Goal: Information Seeking & Learning: Understand process/instructions

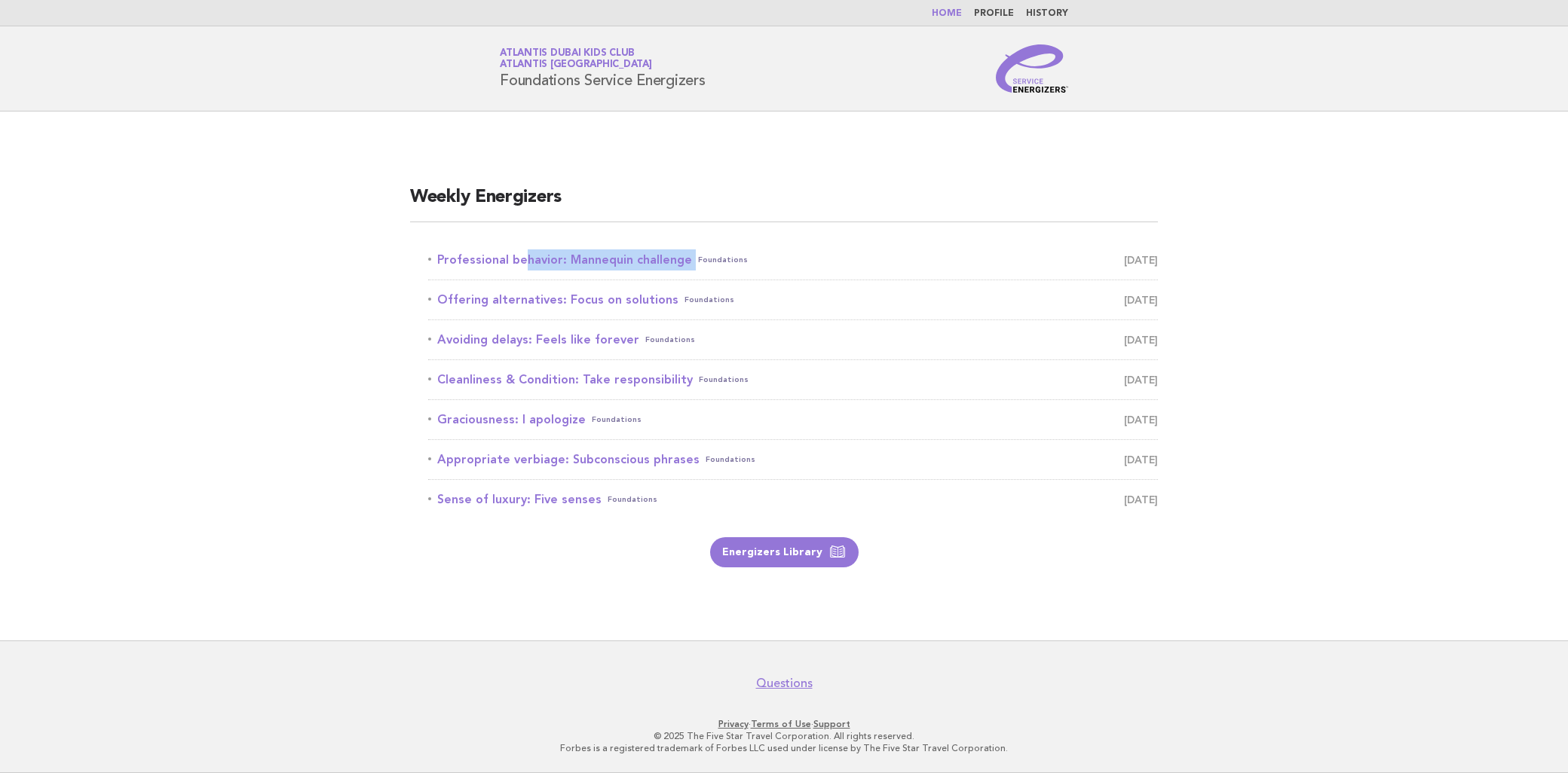
drag, startPoint x: 420, startPoint y: 239, endPoint x: 688, endPoint y: 239, distance: 268.0
click at [688, 240] on ul "Professional behavior: Mannequin challenge Foundations September 5 Offering alt…" at bounding box center [783, 380] width 748 height 279
copy link "Professional behavior: Mannequin challenge"
click at [592, 261] on link "Professional behavior: Mannequin challenge Foundations September 5" at bounding box center [792, 260] width 729 height 21
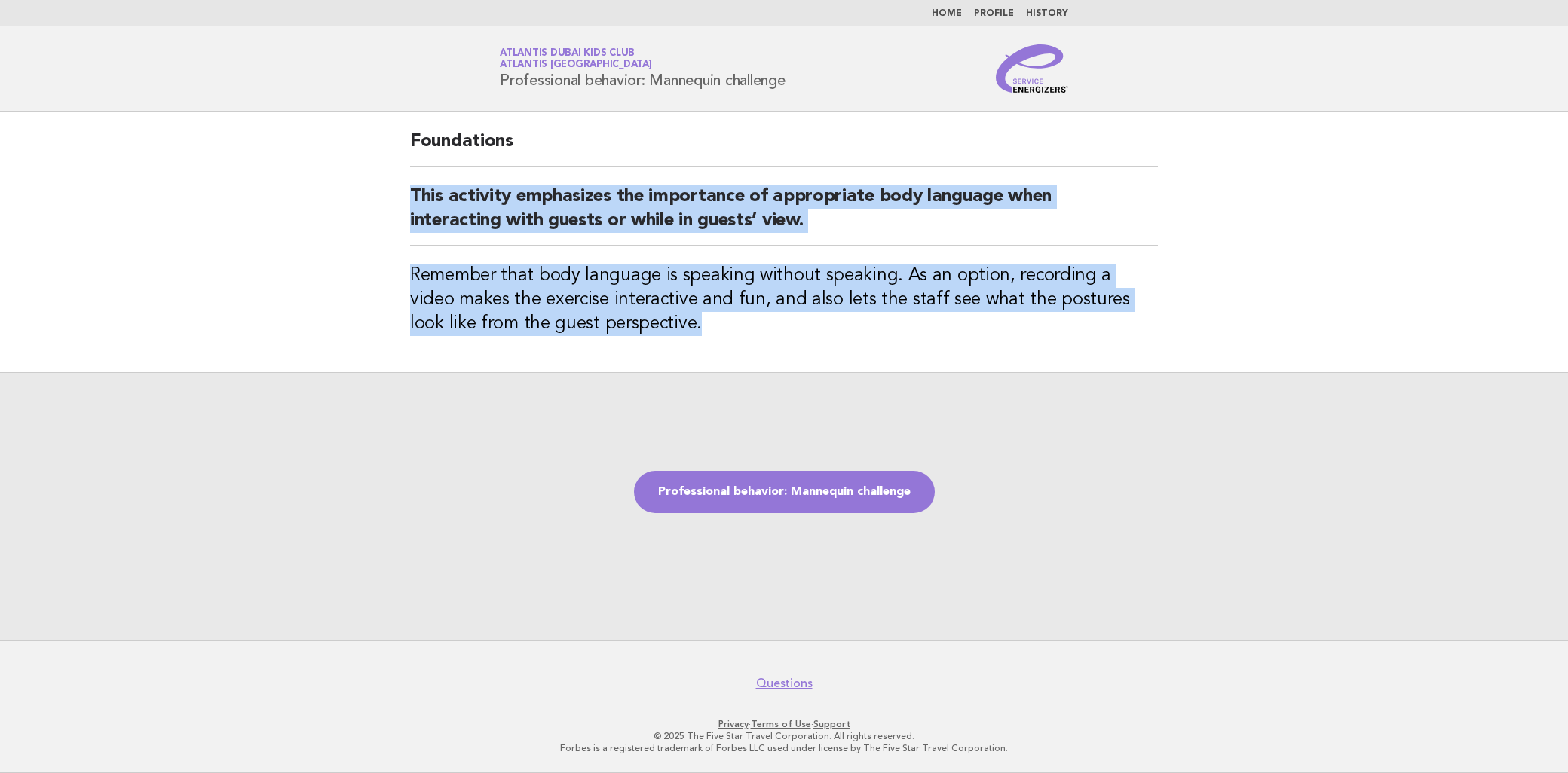
drag, startPoint x: 402, startPoint y: 196, endPoint x: 653, endPoint y: 332, distance: 285.5
click at [653, 332] on div "Foundations This activity emphasizes the importance of appropriate body languag…" at bounding box center [784, 242] width 784 height 261
copy div "This activity emphasizes the importance of appropriate body language when inter…"
click at [820, 475] on link "Professional behavior: Mannequin challenge" at bounding box center [784, 493] width 300 height 43
click at [1035, 328] on h3 "Remember that body language is speaking without speaking. As an option, recordi…" at bounding box center [783, 300] width 748 height 72
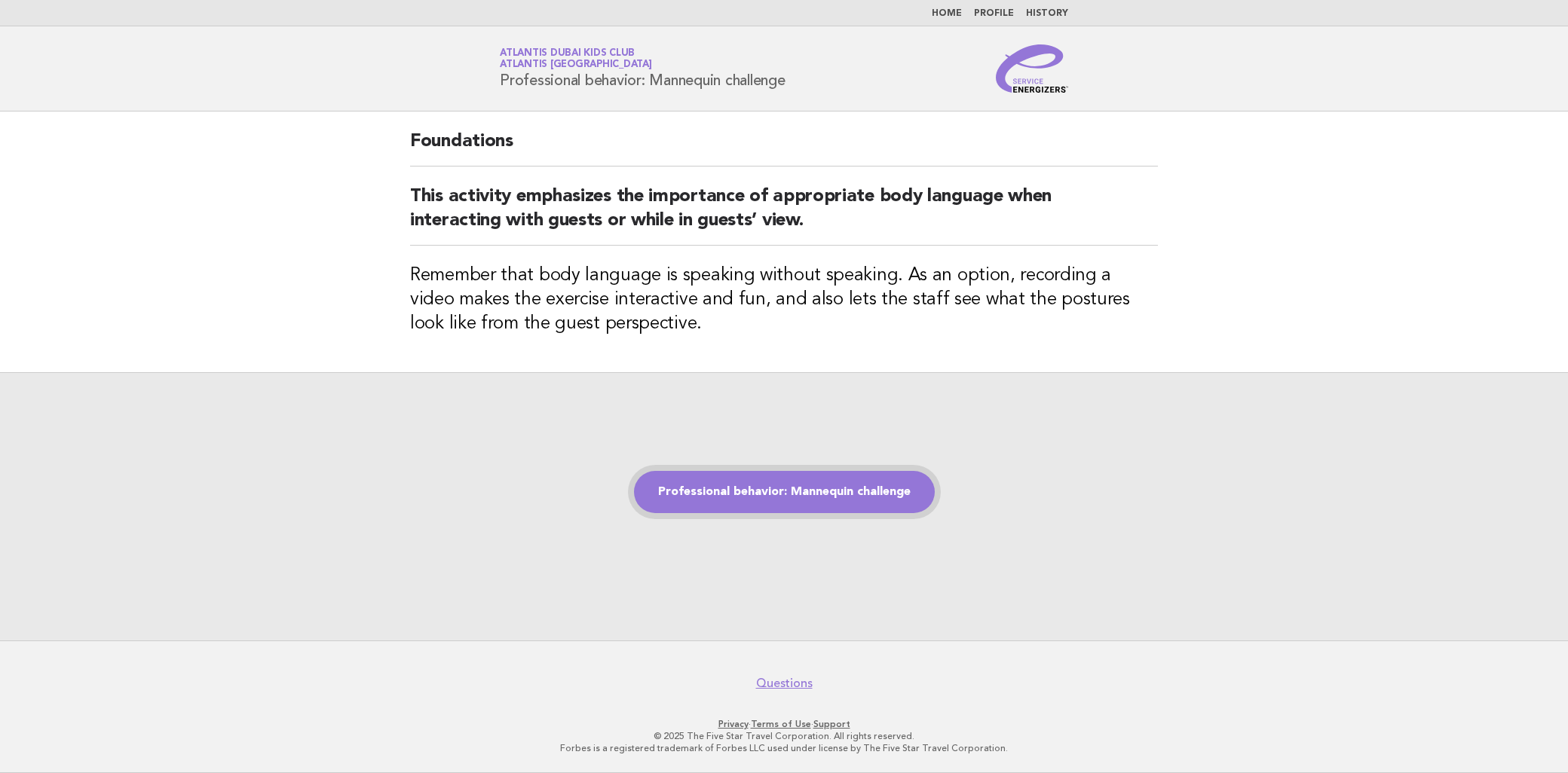
click at [905, 479] on link "Professional behavior: Mannequin challenge" at bounding box center [784, 493] width 300 height 43
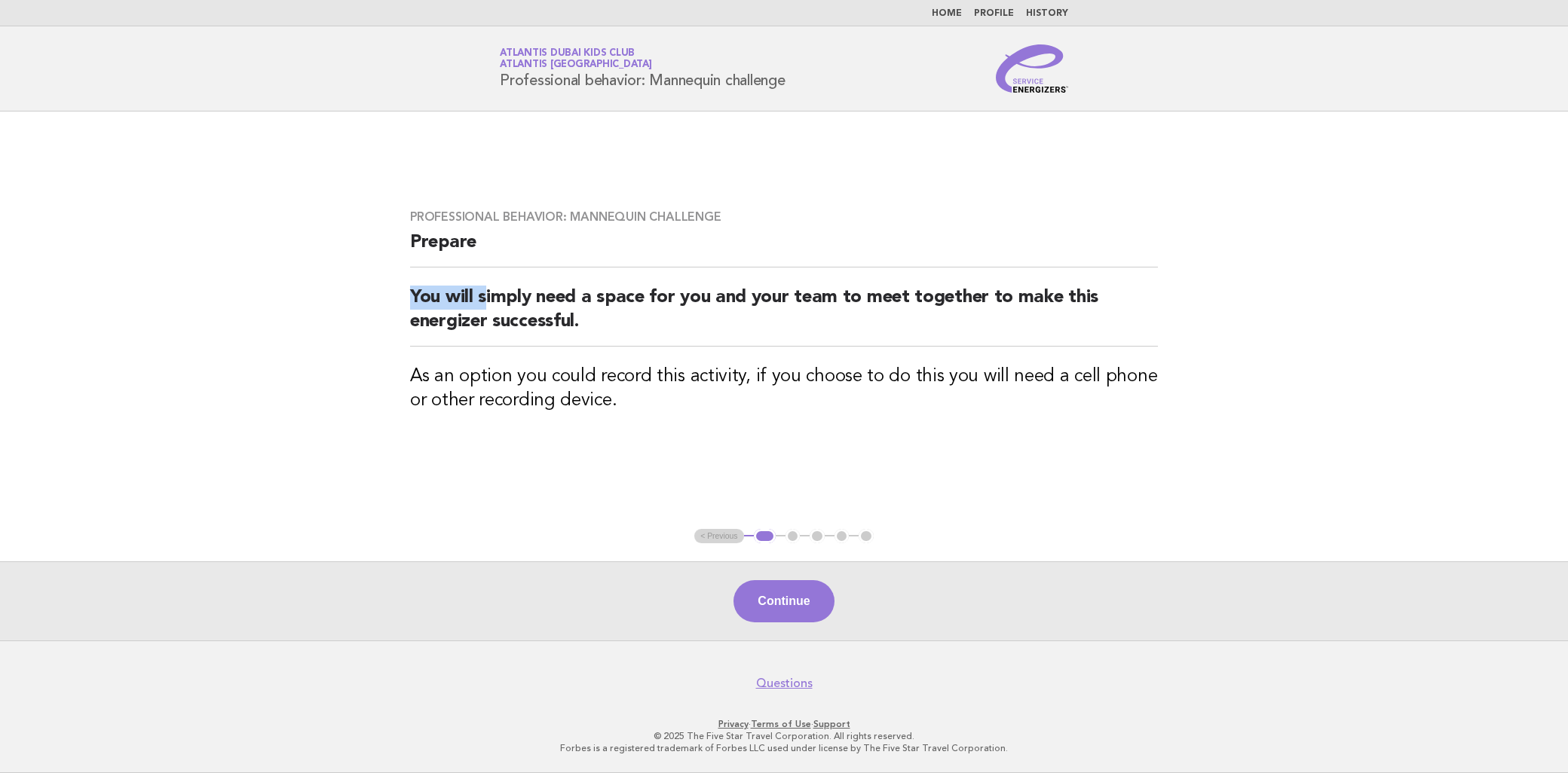
drag, startPoint x: 397, startPoint y: 294, endPoint x: 484, endPoint y: 300, distance: 87.2
click at [484, 300] on div "Professional behavior: Mannequin challenge Prepare You will simply need a space…" at bounding box center [784, 320] width 784 height 258
click at [949, 423] on div "Professional behavior: Mannequin challenge Prepare You will simply need a space…" at bounding box center [784, 320] width 784 height 258
click at [759, 597] on button "Continue" at bounding box center [783, 602] width 100 height 43
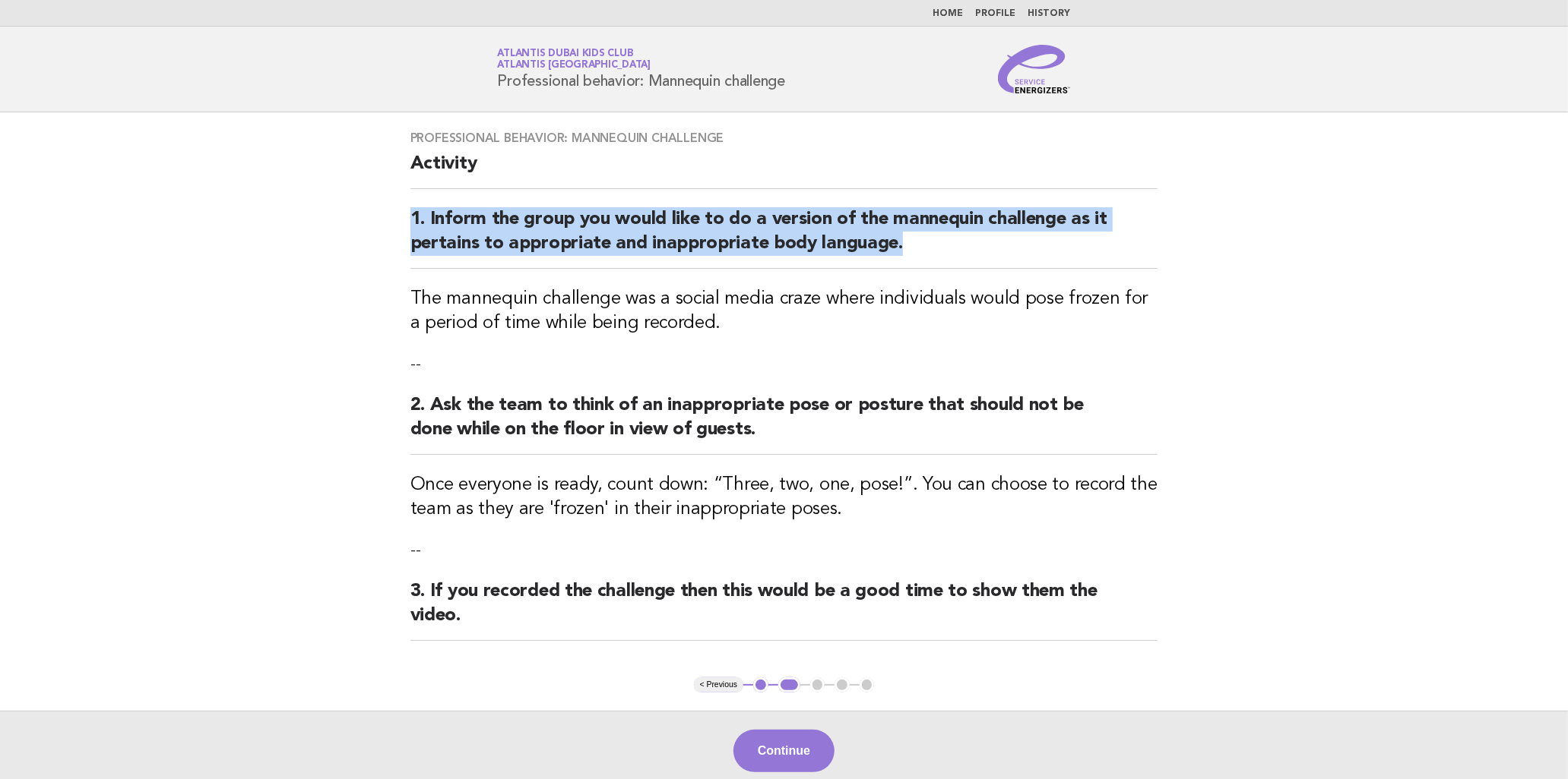
drag, startPoint x: 381, startPoint y: 216, endPoint x: 970, endPoint y: 265, distance: 591.0
click at [970, 265] on main "Professional behavior: Mannequin challenge Activity 1. Inform the group you wou…" at bounding box center [784, 452] width 1568 height 678
click at [970, 265] on h2 "1. Inform the group you would like to do a version of the mannequin challenge a…" at bounding box center [784, 239] width 748 height 62
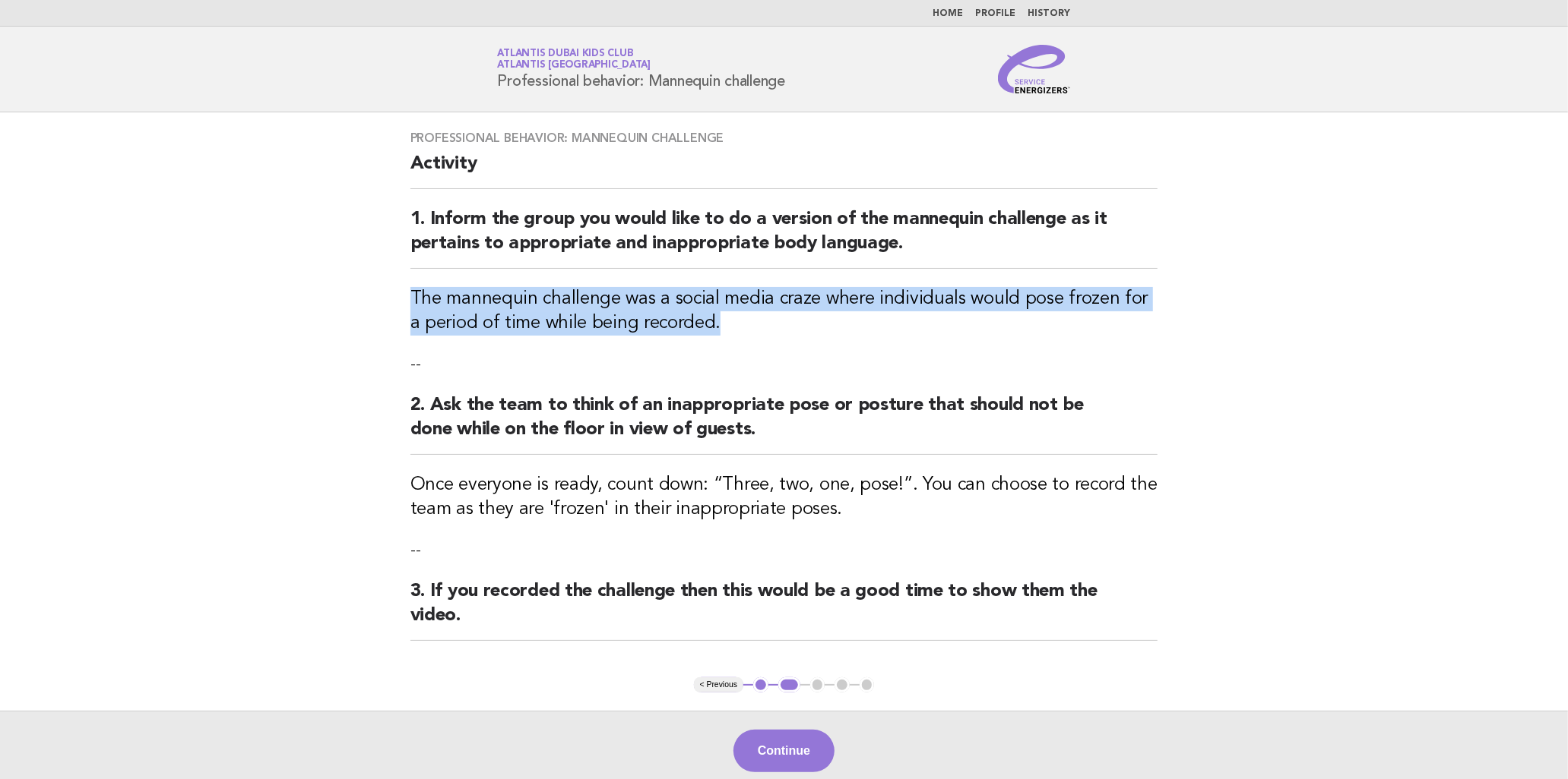
drag, startPoint x: 733, startPoint y: 322, endPoint x: 397, endPoint y: 298, distance: 336.9
click at [397, 298] on div "Professional behavior: Mannequin challenge Activity 1. Inform the group you wou…" at bounding box center [784, 395] width 784 height 566
drag, startPoint x: 397, startPoint y: 298, endPoint x: 368, endPoint y: 317, distance: 34.7
click at [368, 317] on main "Professional behavior: Mannequin challenge Activity 1. Inform the group you wou…" at bounding box center [784, 452] width 1568 height 678
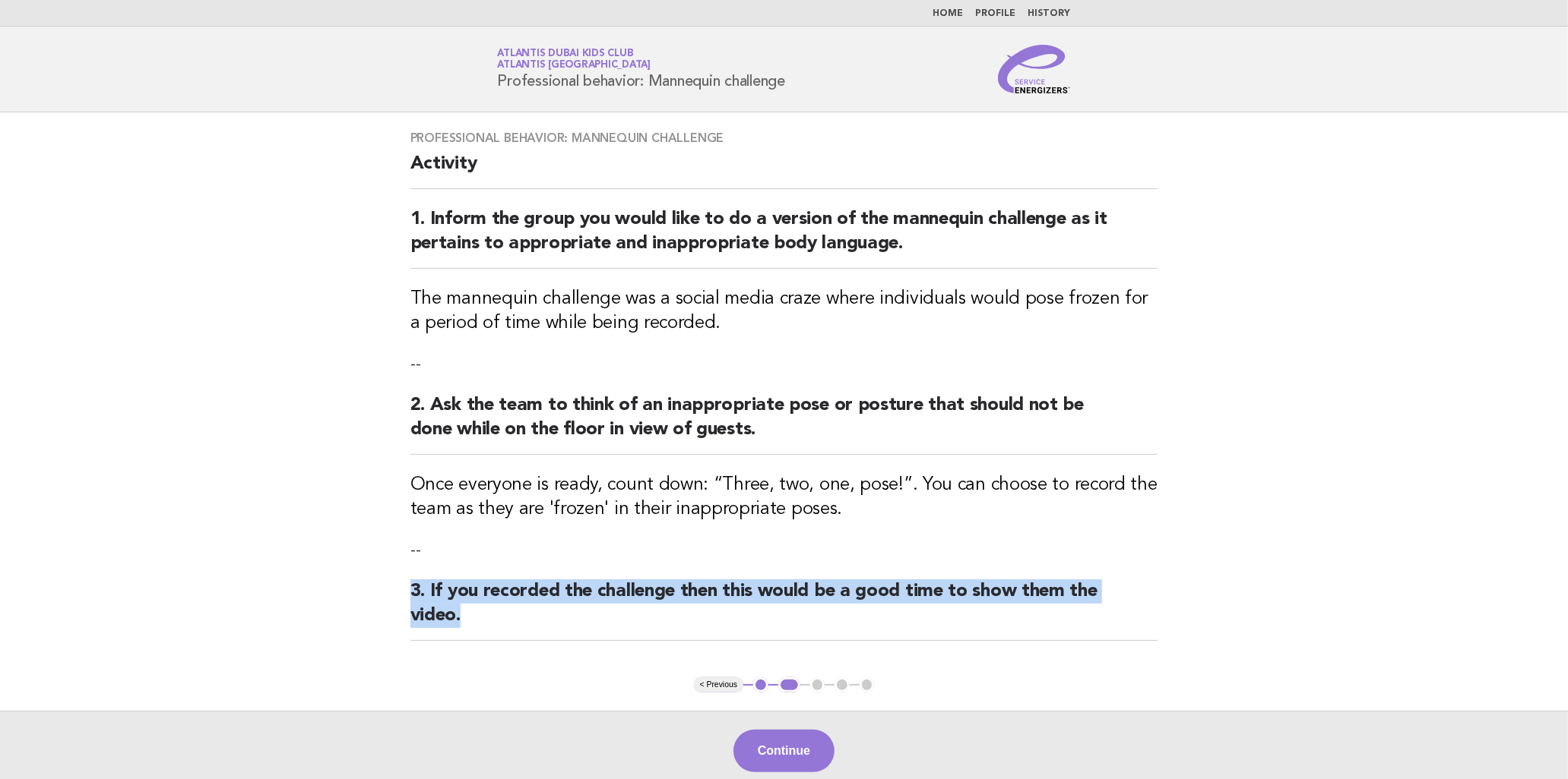
drag, startPoint x: 510, startPoint y: 621, endPoint x: 490, endPoint y: 541, distance: 82.5
click at [490, 541] on div "Professional behavior: Mannequin challenge Activity 1. Inform the group you wou…" at bounding box center [784, 395] width 784 height 566
drag, startPoint x: 490, startPoint y: 541, endPoint x: 521, endPoint y: 535, distance: 31.6
click at [520, 534] on div "Professional behavior: Mannequin challenge Activity 1. Inform the group you wou…" at bounding box center [784, 395] width 784 height 566
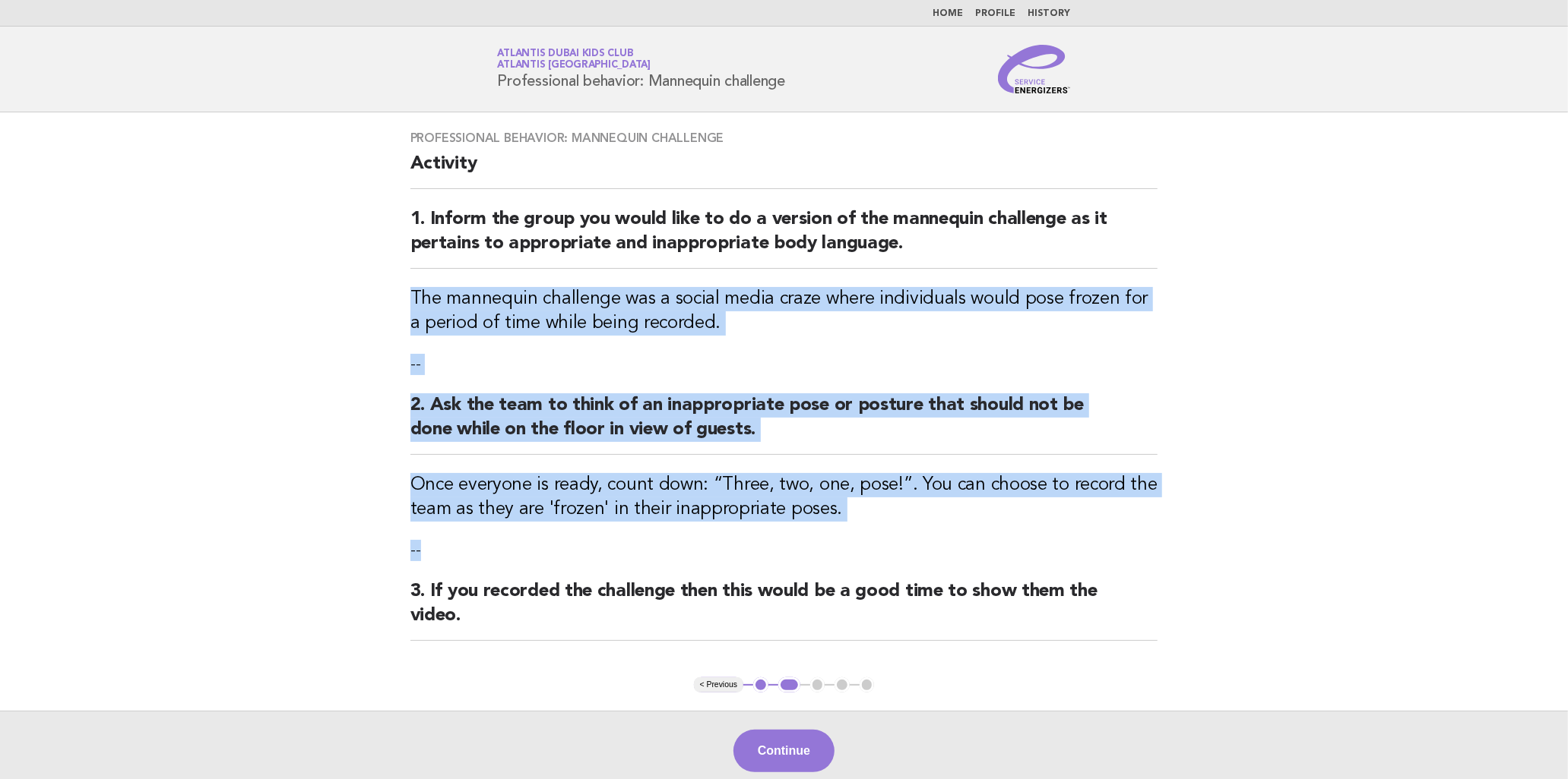
drag, startPoint x: 867, startPoint y: 524, endPoint x: 399, endPoint y: 283, distance: 526.4
click at [399, 283] on div "Professional behavior: Mannequin challenge Activity 1. Inform the group you wou…" at bounding box center [784, 395] width 784 height 566
copy div "The mannequin challenge was a social media craze where individuals would pose f…"
click at [833, 750] on button "Continue" at bounding box center [784, 751] width 101 height 43
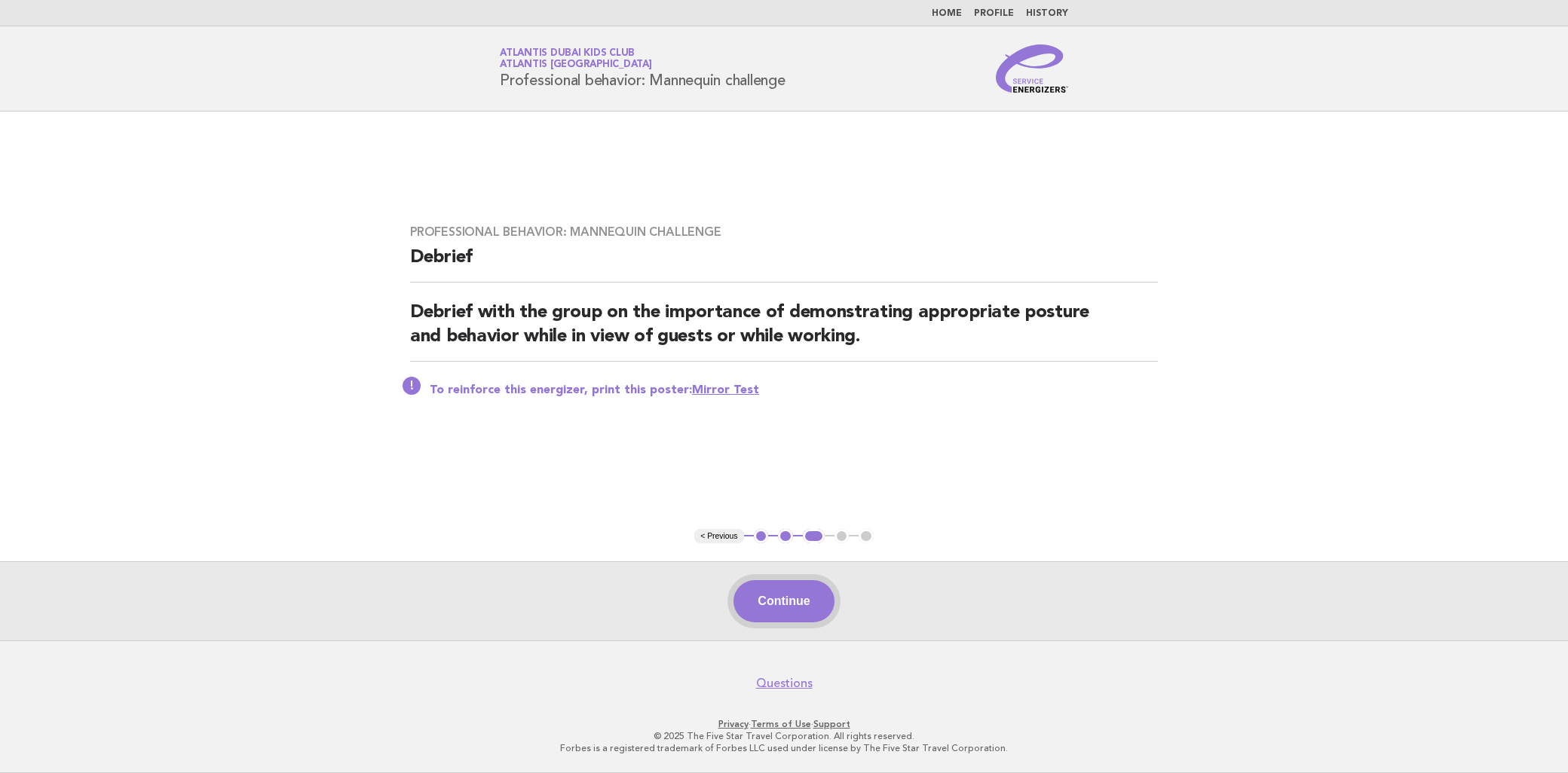
click at [793, 589] on button "Continue" at bounding box center [783, 602] width 100 height 43
